Goal: Check status: Check status

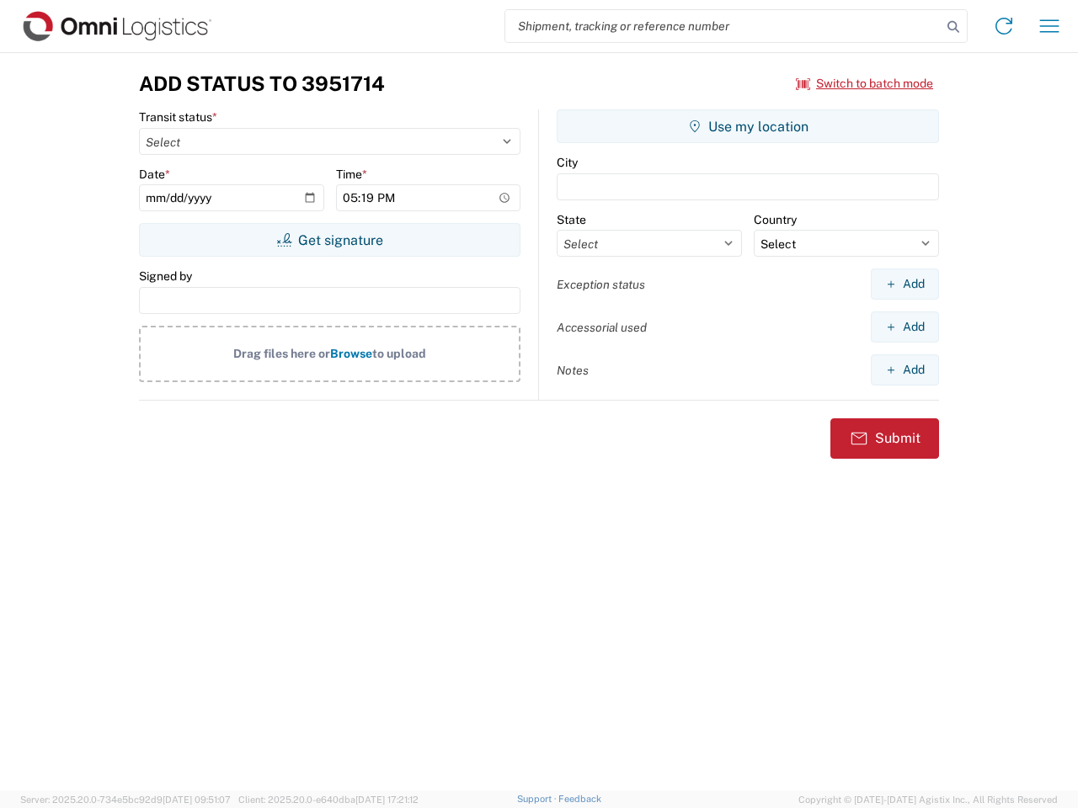
click at [723, 26] on input "search" at bounding box center [723, 26] width 436 height 32
click at [953, 27] on icon at bounding box center [953, 27] width 24 height 24
click at [1004, 26] on icon at bounding box center [1003, 26] width 27 height 27
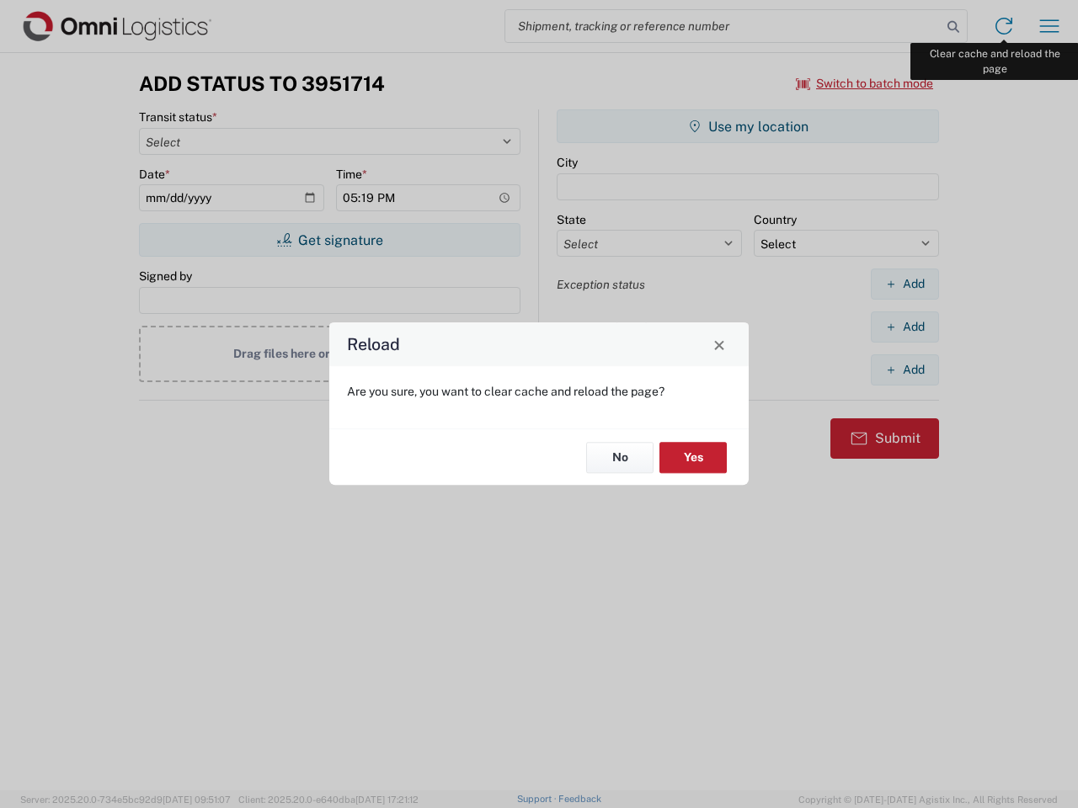
click at [1049, 26] on div "Reload Are you sure, you want to clear cache and reload the page? No Yes" at bounding box center [539, 404] width 1078 height 808
click at [865, 83] on div "Reload Are you sure, you want to clear cache and reload the page? No Yes" at bounding box center [539, 404] width 1078 height 808
click at [329, 240] on div "Reload Are you sure, you want to clear cache and reload the page? No Yes" at bounding box center [539, 404] width 1078 height 808
click at [748, 126] on div "Reload Are you sure, you want to clear cache and reload the page? No Yes" at bounding box center [539, 404] width 1078 height 808
click at [904, 284] on div "Reload Are you sure, you want to clear cache and reload the page? No Yes" at bounding box center [539, 404] width 1078 height 808
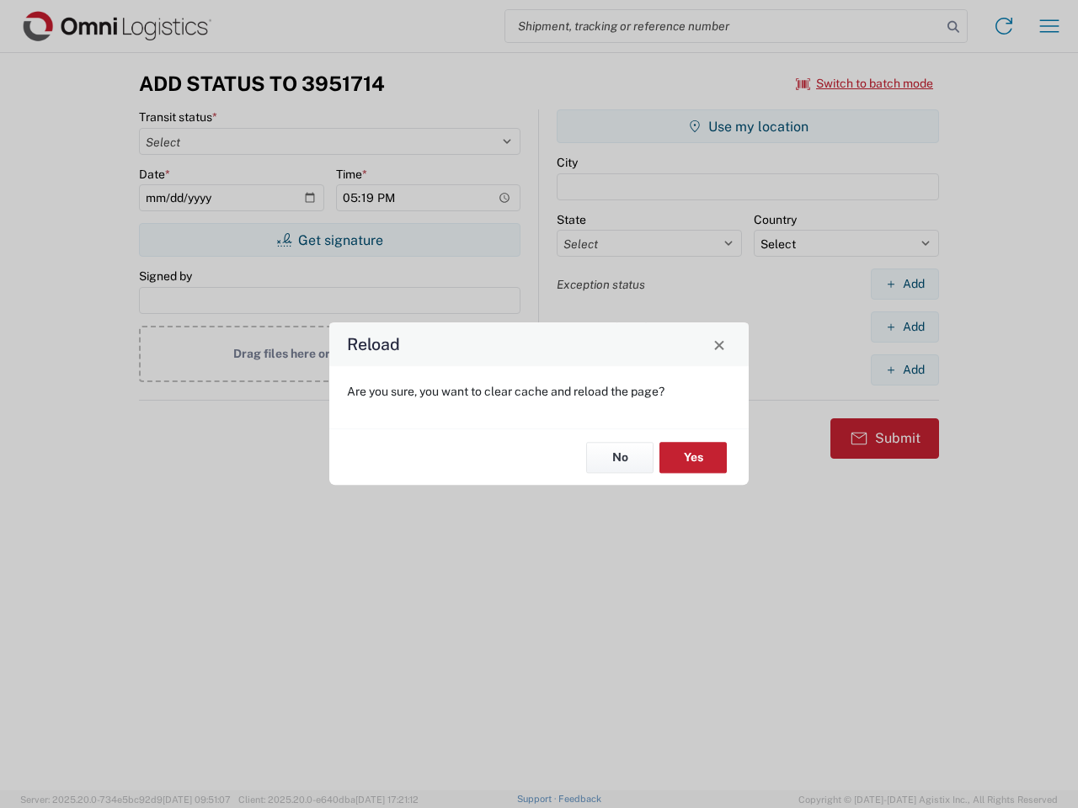
click at [904, 327] on div "Reload Are you sure, you want to clear cache and reload the page? No Yes" at bounding box center [539, 404] width 1078 height 808
click at [904, 370] on div "Reload Are you sure, you want to clear cache and reload the page? No Yes" at bounding box center [539, 404] width 1078 height 808
